Goal: Check status: Check status

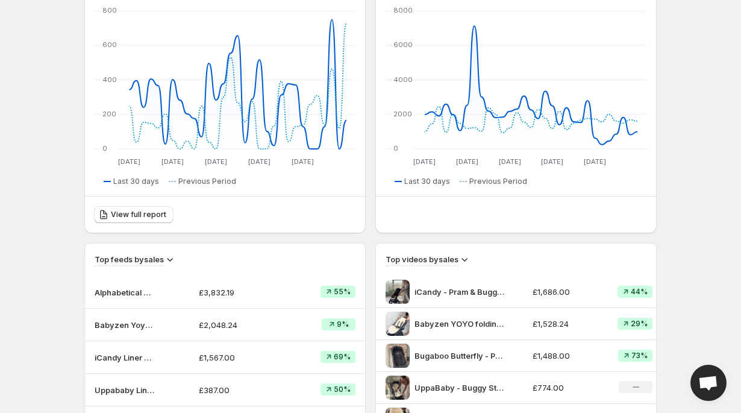
scroll to position [201, 0]
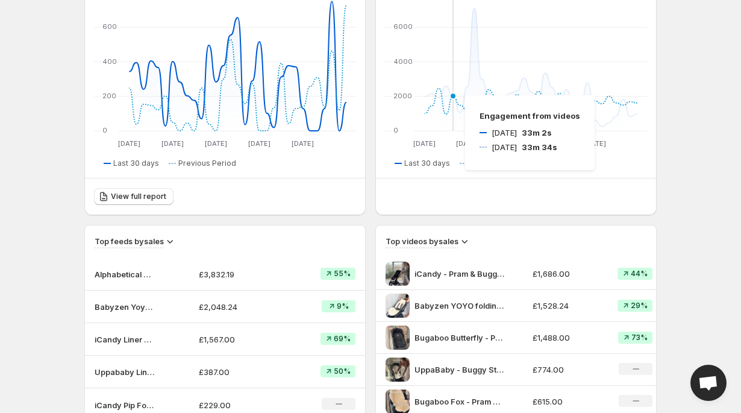
click at [453, 95] on icon at bounding box center [531, 102] width 213 height 26
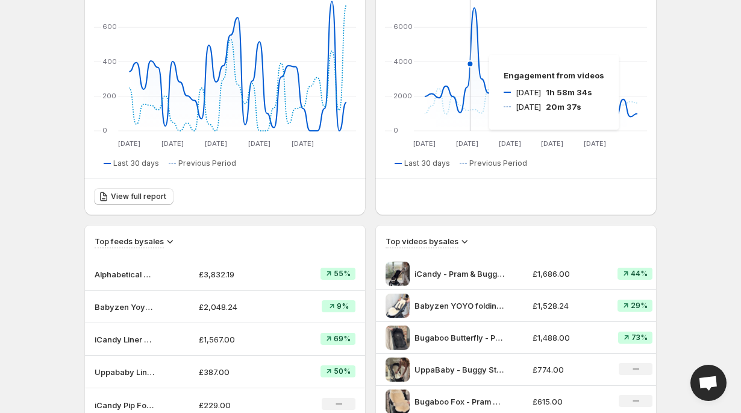
click at [478, 56] on icon at bounding box center [531, 67] width 213 height 118
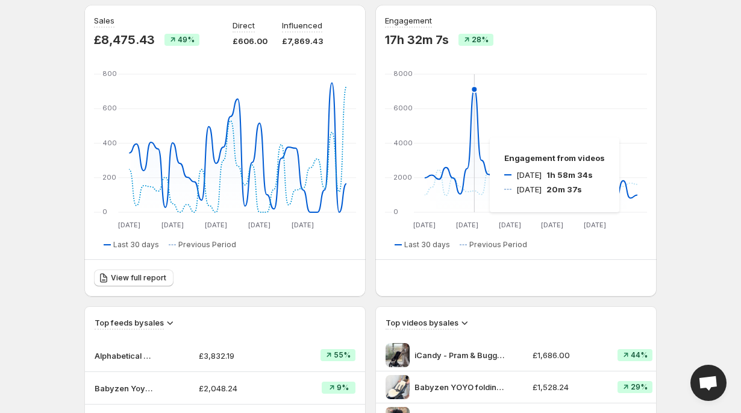
scroll to position [0, 0]
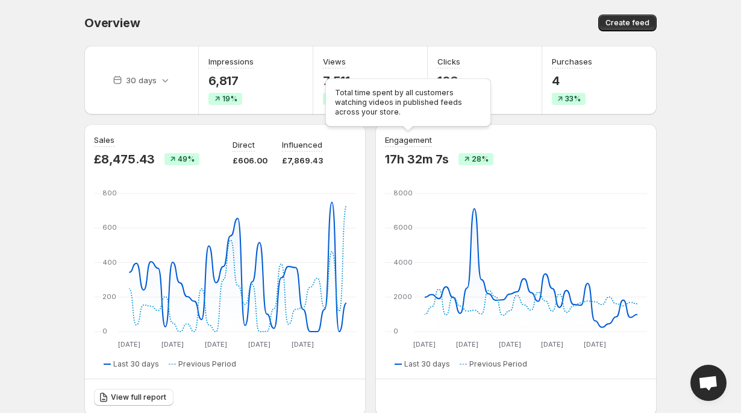
click at [415, 142] on h3 "Engagement" at bounding box center [408, 140] width 47 height 12
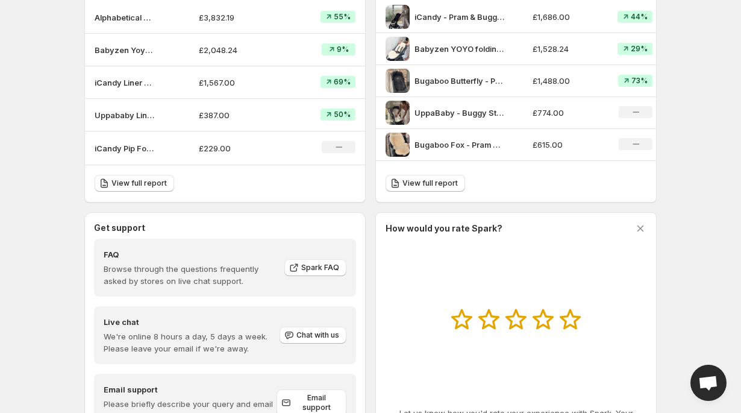
scroll to position [516, 0]
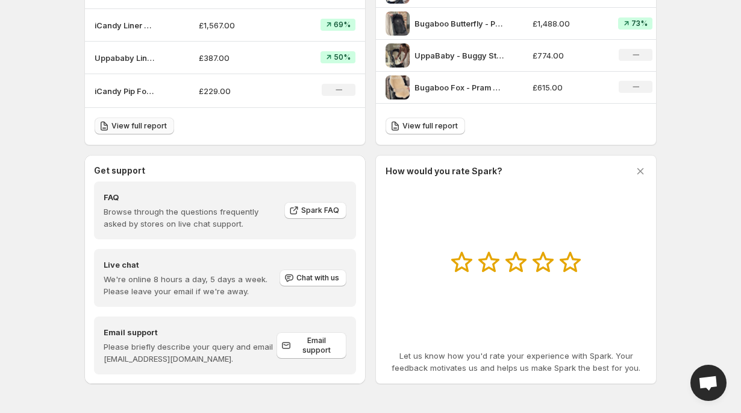
click at [152, 126] on span "View full report" at bounding box center [138, 126] width 55 height 10
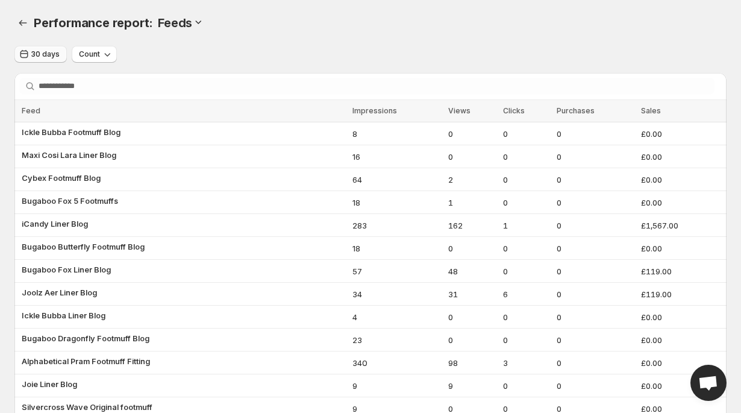
click at [47, 57] on span "30 days" at bounding box center [45, 54] width 28 height 10
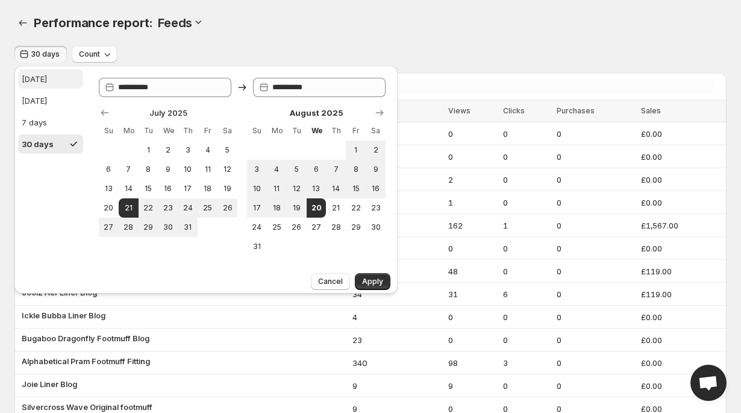
click at [40, 80] on div "[DATE]" at bounding box center [34, 79] width 25 height 12
type input "**********"
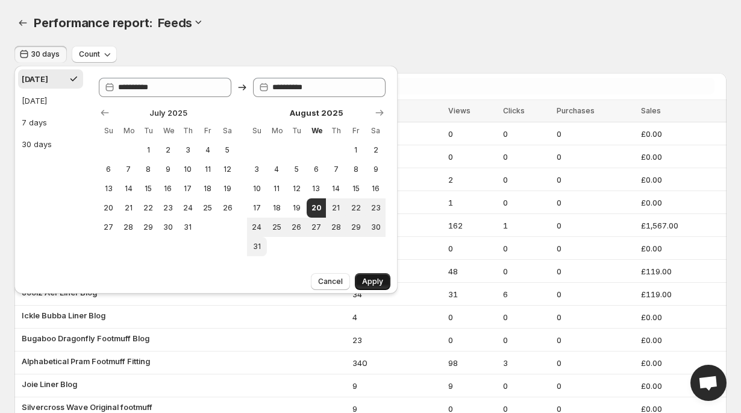
click at [376, 287] on button "Apply" at bounding box center [373, 281] width 36 height 17
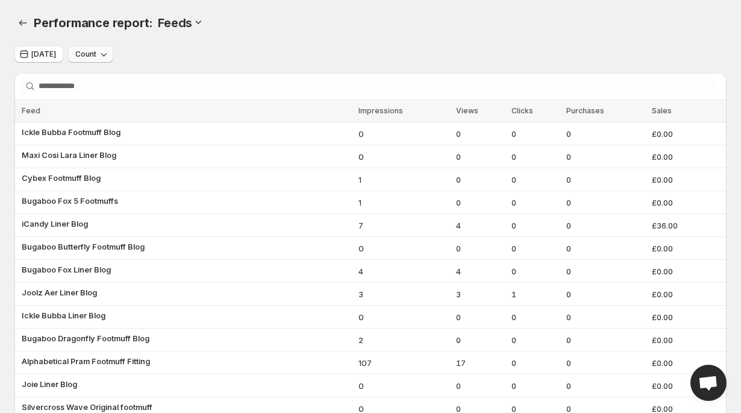
click at [100, 56] on icon "button" at bounding box center [104, 54] width 12 height 12
click at [90, 116] on span "Growth" at bounding box center [80, 121] width 28 height 10
